Goal: Check status: Check status

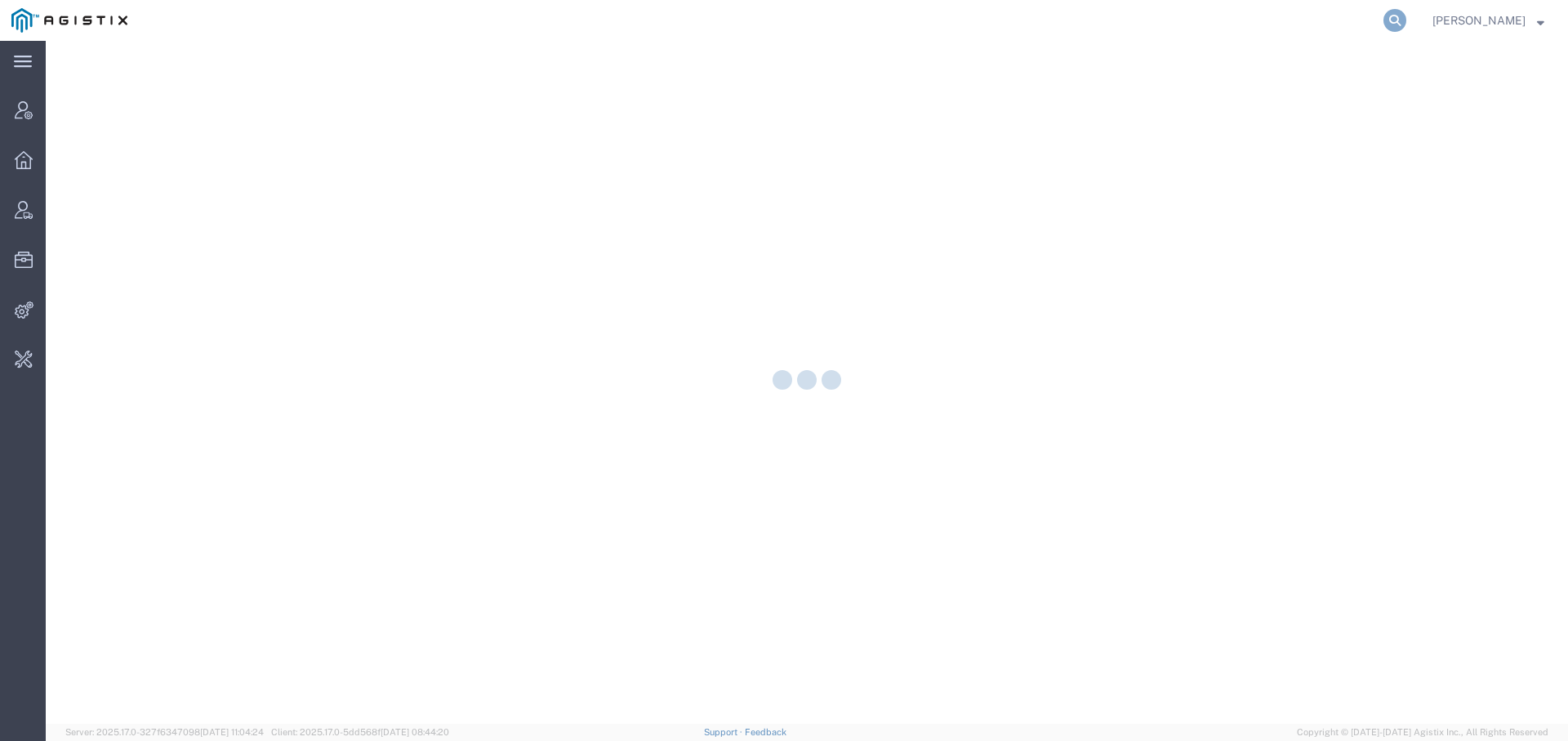
click at [1385, 19] on icon at bounding box center [1395, 20] width 23 height 23
paste input "56540975"
type input "56540975"
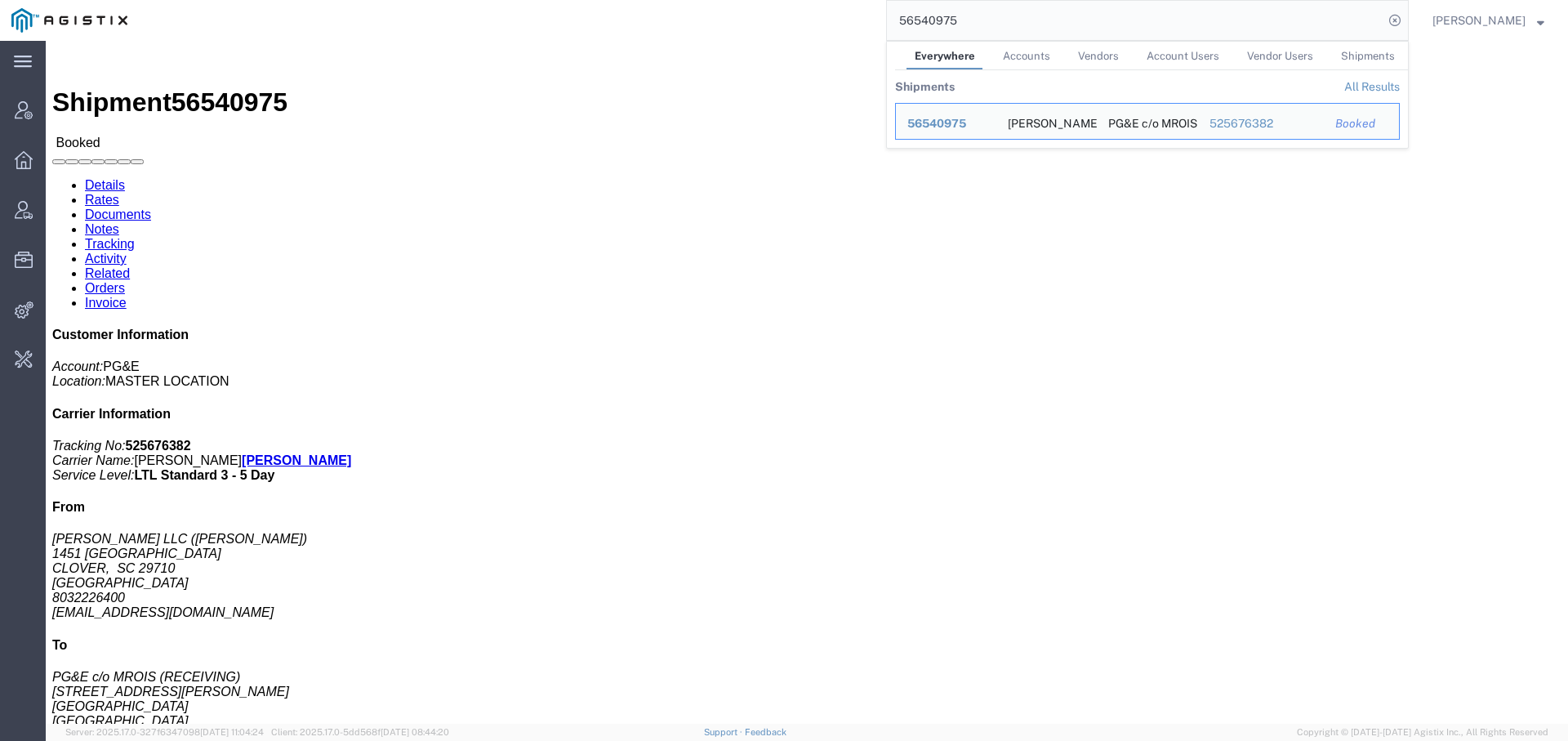
click link "Activity"
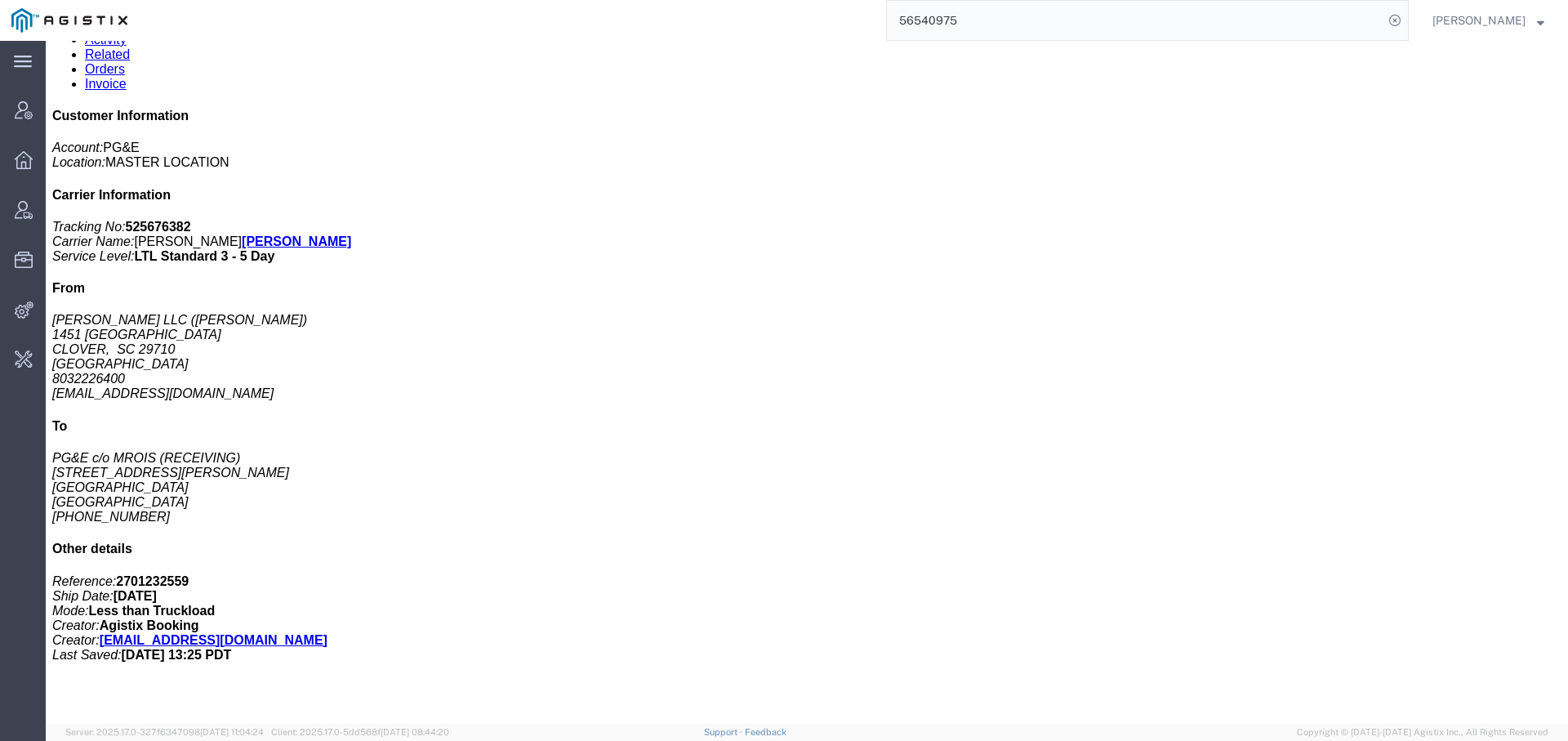
scroll to position [270, 0]
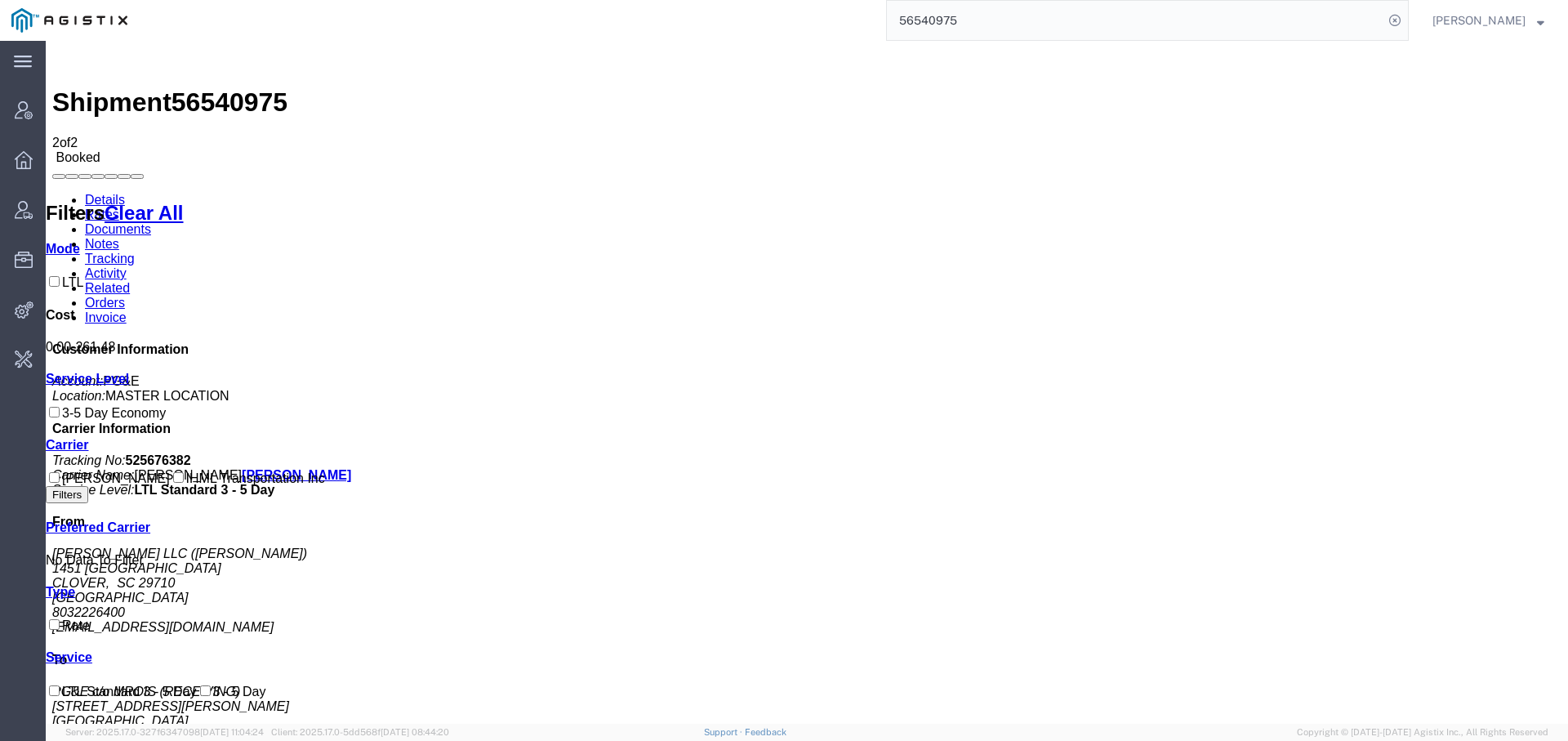
click at [127, 266] on link "Activity" at bounding box center [105, 272] width 41 height 14
